Goal: Task Accomplishment & Management: Complete application form

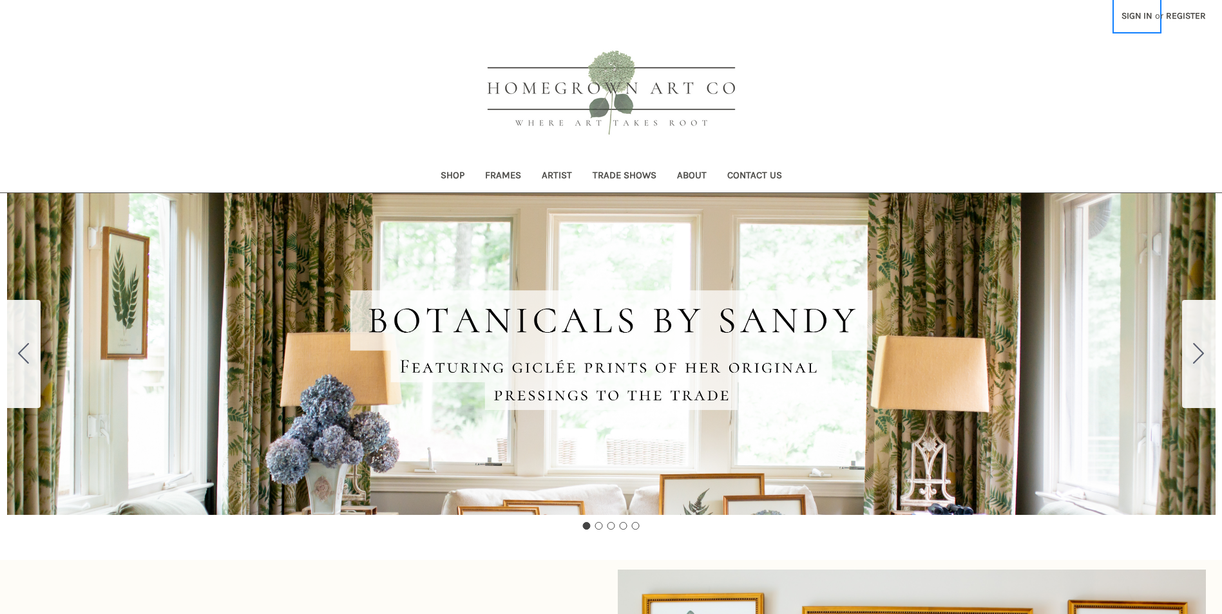
click at [1144, 17] on link "Sign in" at bounding box center [1136, 16] width 45 height 32
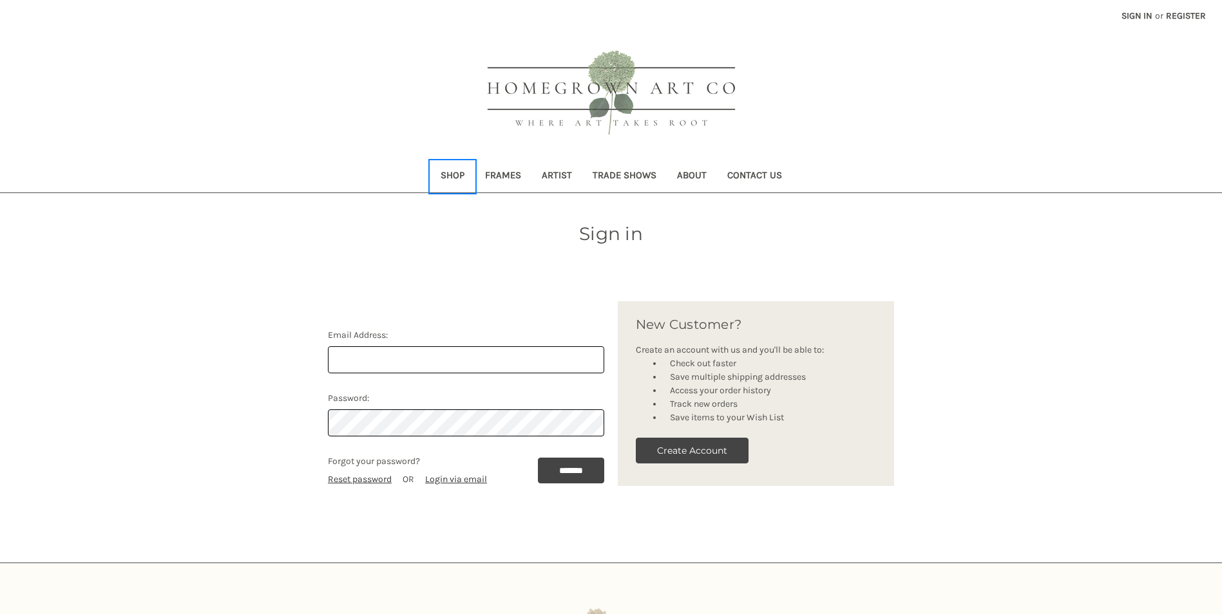
click at [448, 183] on link "Shop" at bounding box center [452, 177] width 44 height 32
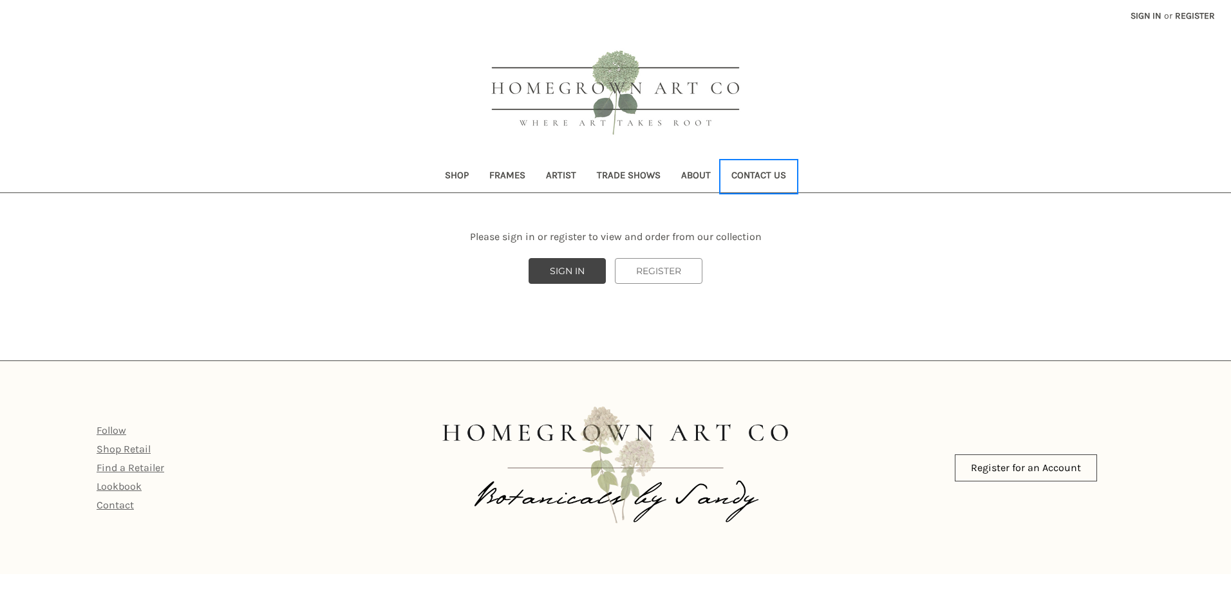
click at [757, 178] on link "Contact Us" at bounding box center [758, 177] width 75 height 32
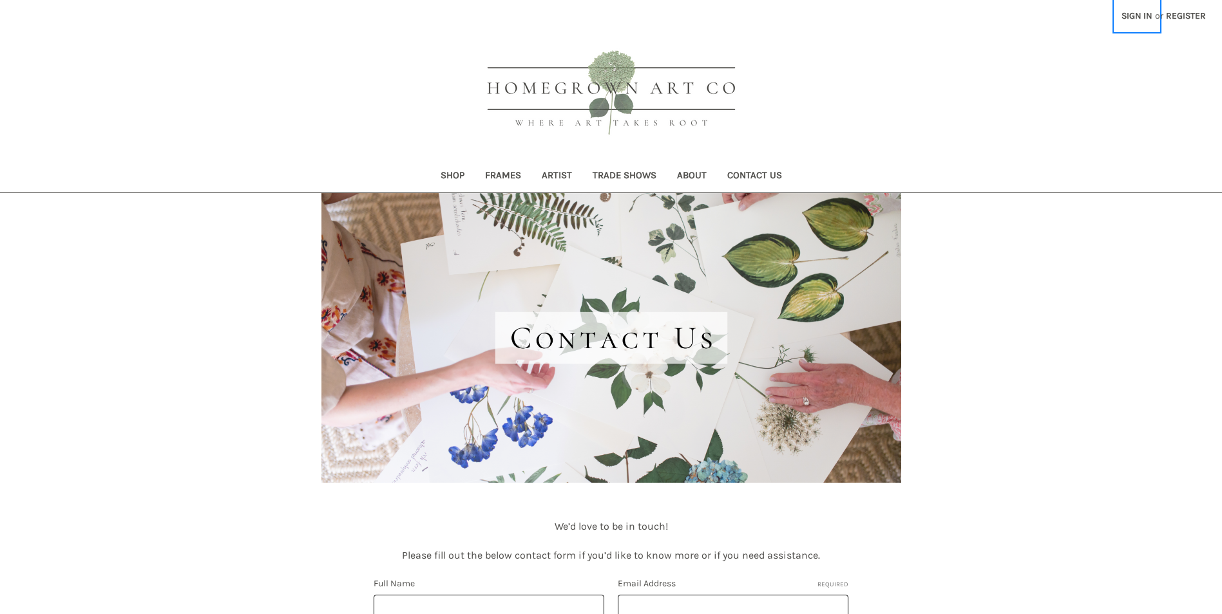
click at [1135, 15] on link "Sign in" at bounding box center [1136, 16] width 45 height 32
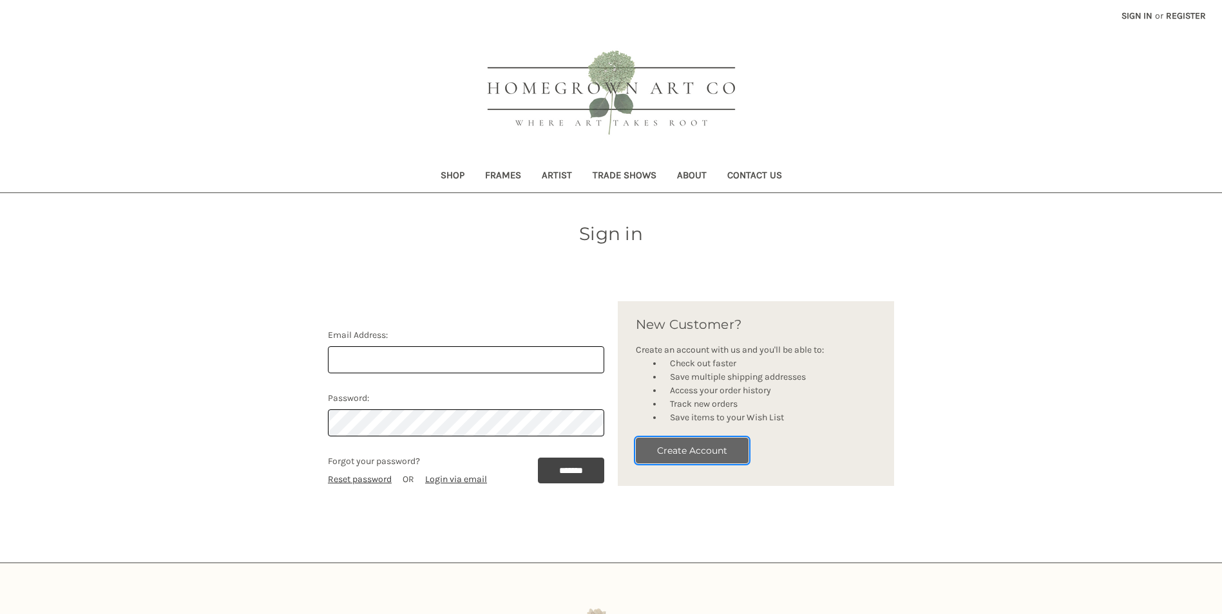
click at [673, 448] on button "Create Account" at bounding box center [692, 451] width 113 height 26
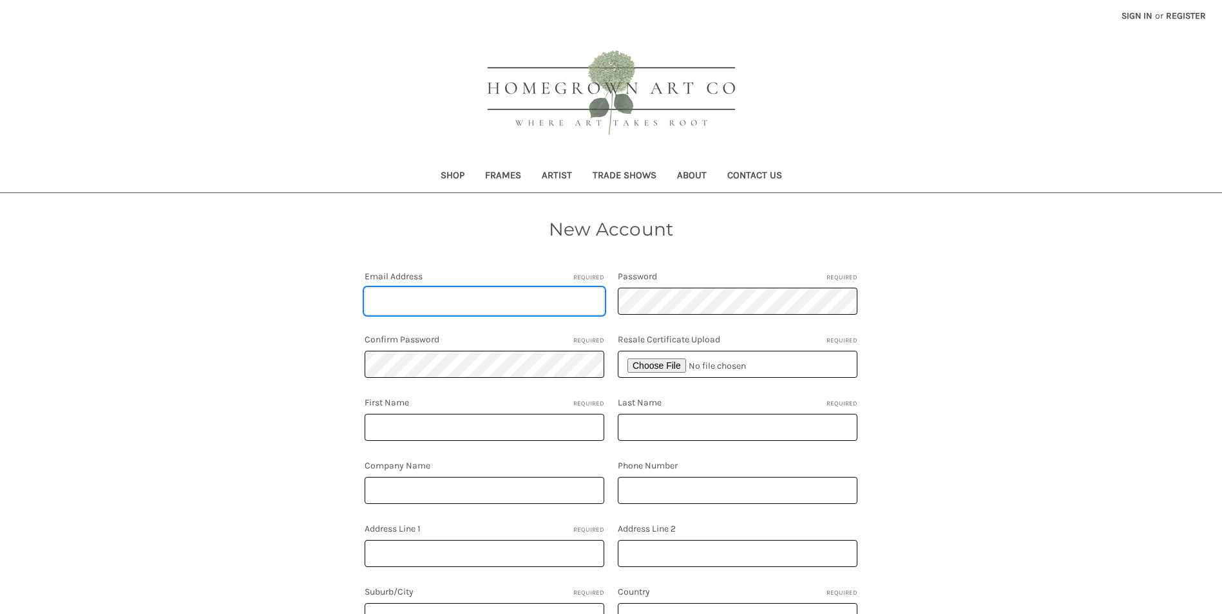
click at [449, 299] on input "Email Address Required" at bounding box center [484, 301] width 240 height 27
type input "[PERSON_NAME][EMAIL_ADDRESS][DOMAIN_NAME]"
type input "Stacey Stevens"
type input "Weidner Hasou & Co."
type input "7139320232"
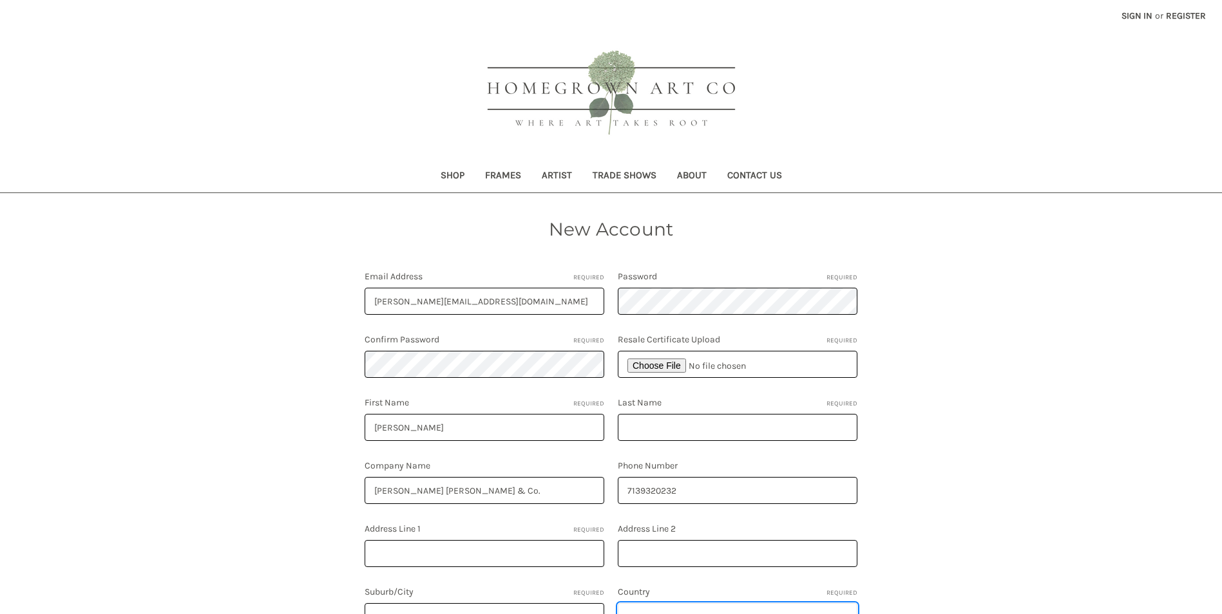
select select "**********"
type input "Texas"
select select "*****"
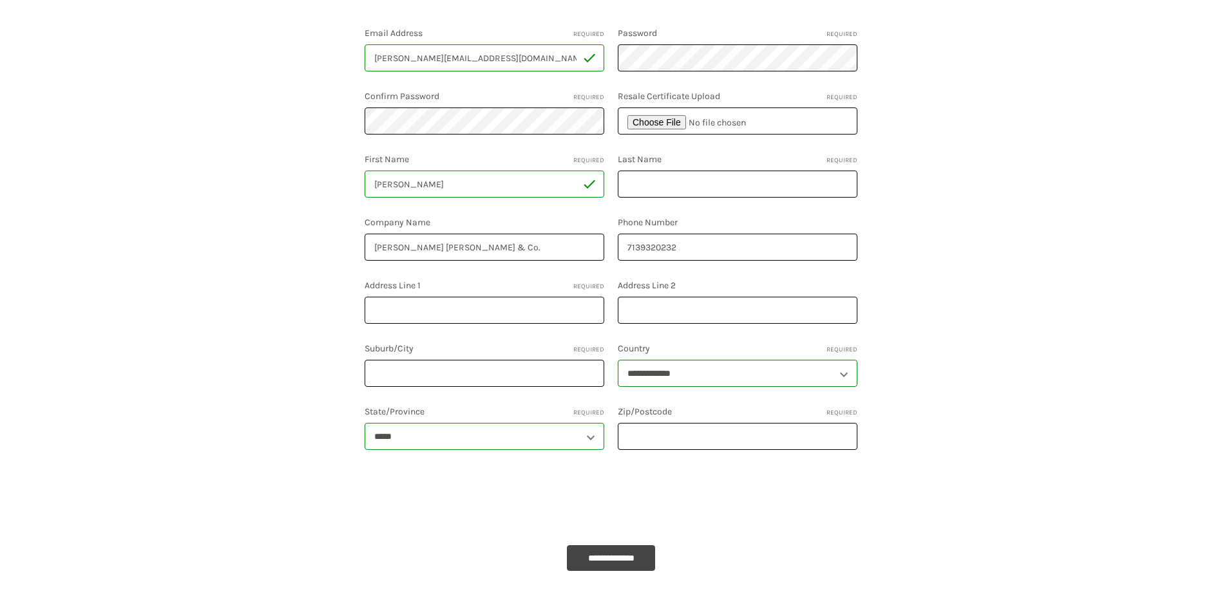
scroll to position [258, 0]
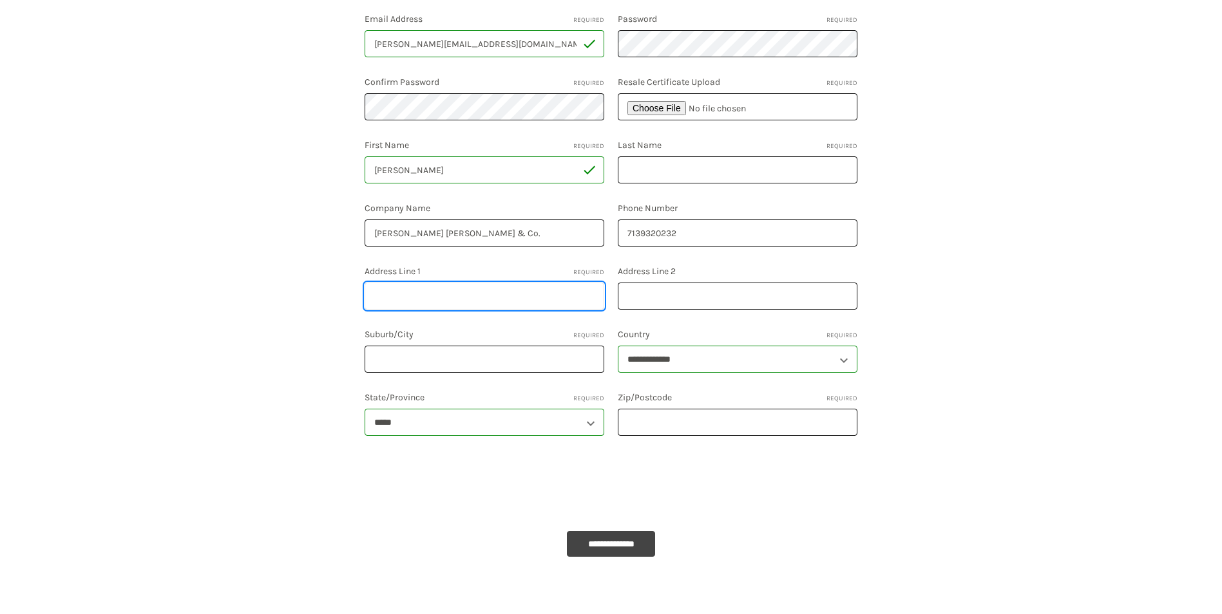
click at [433, 301] on input "Address Line 1 Required" at bounding box center [484, 296] width 240 height 27
type input "12649 Memorial Drive, Suite B"
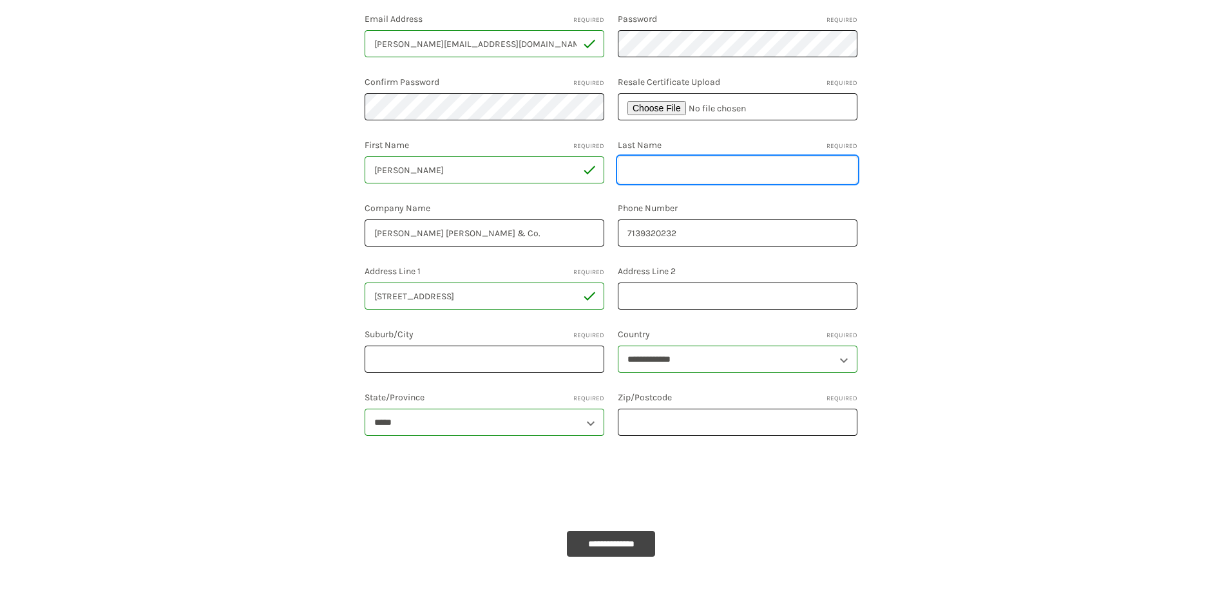
type input "Weidner"
type input "Houston"
type input "77024"
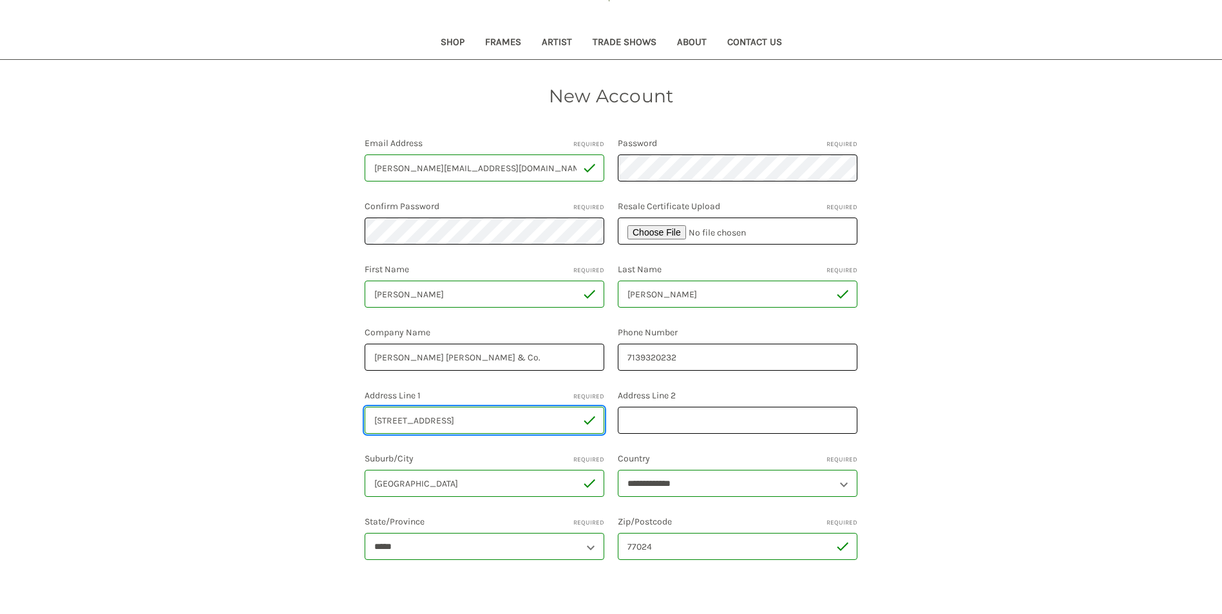
scroll to position [129, 0]
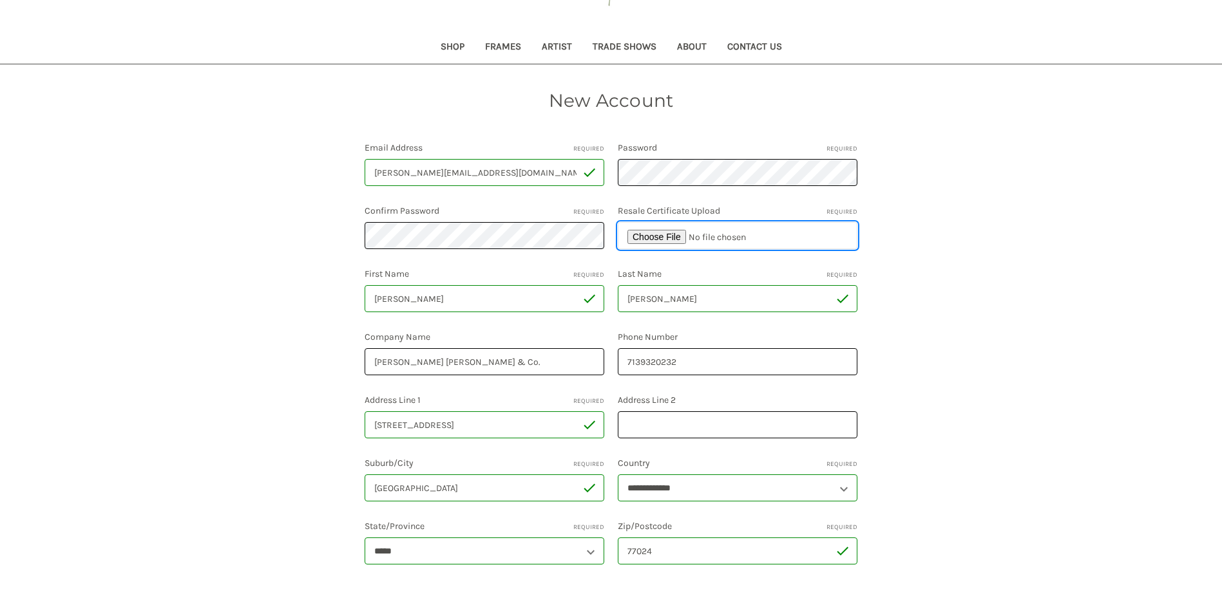
click at [668, 236] on input "file" at bounding box center [738, 235] width 240 height 27
click at [665, 238] on input "file" at bounding box center [738, 235] width 240 height 27
type input "C:\fakepath\SIGNED Texas Sales Tax Reseller Form.pdf"
click at [750, 240] on input "file" at bounding box center [738, 235] width 240 height 27
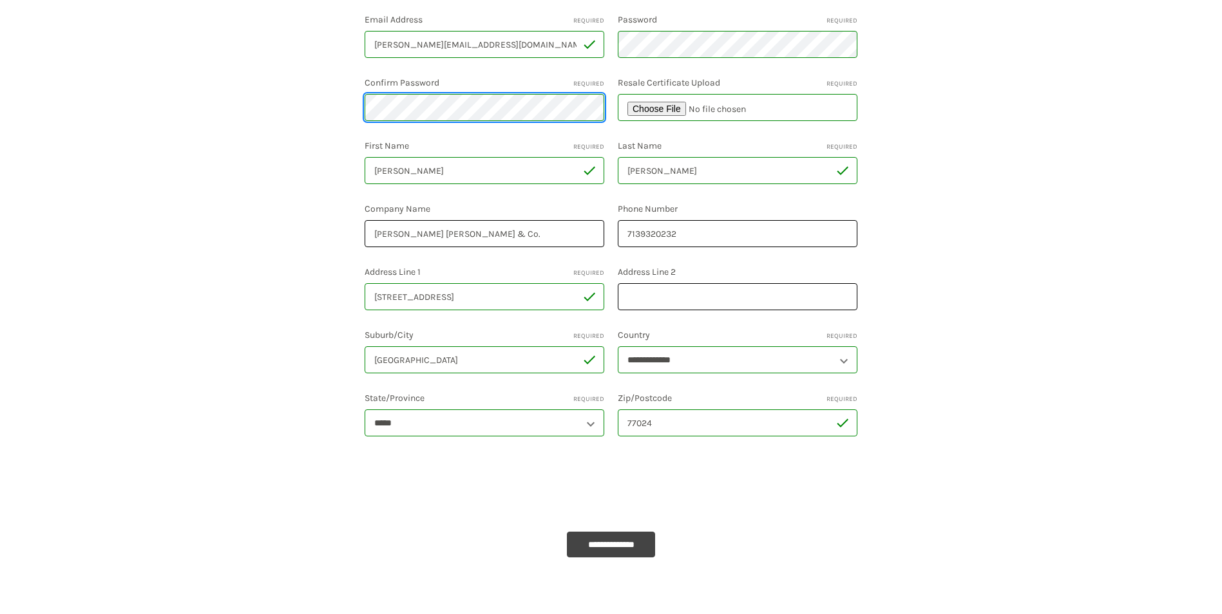
scroll to position [258, 0]
click at [613, 544] on input "**********" at bounding box center [611, 544] width 89 height 26
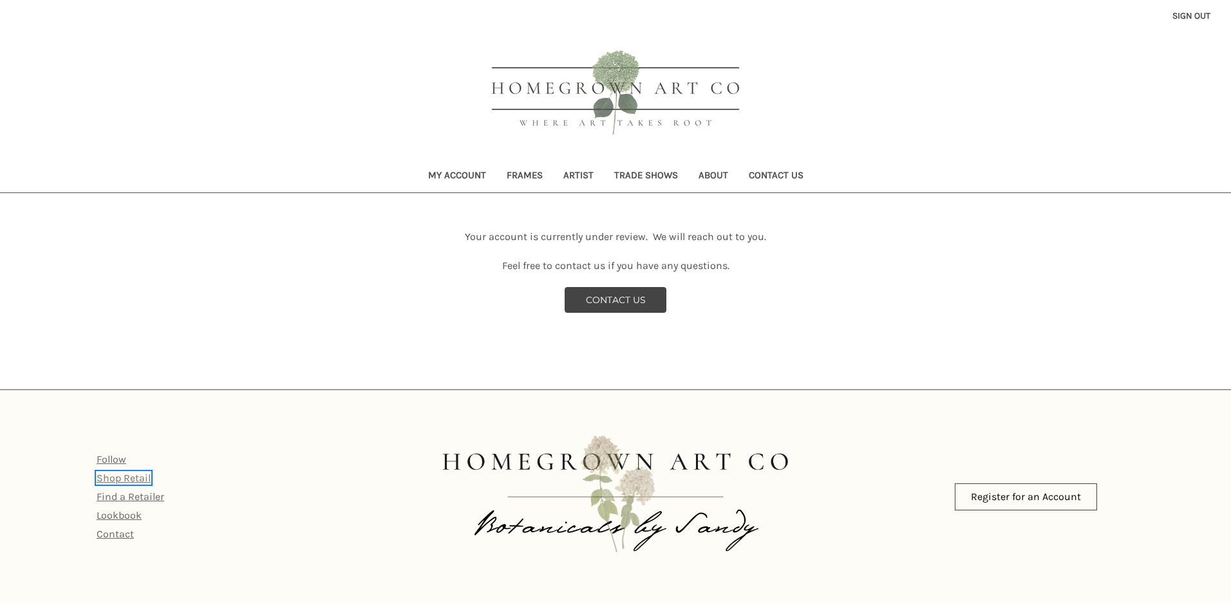
click at [131, 476] on link "Shop Retail" at bounding box center [124, 478] width 54 height 12
